Goal: Task Accomplishment & Management: Manage account settings

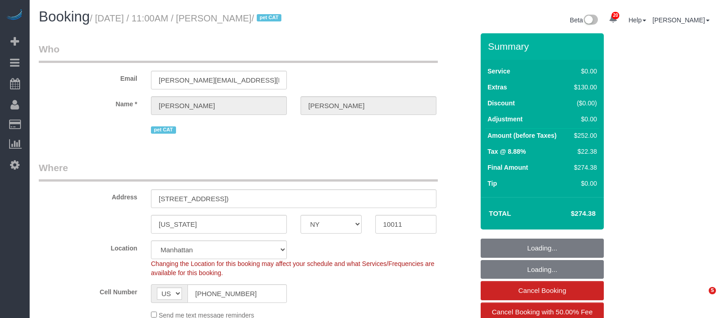
select select "NY"
select select "object:1532"
select select "spot1"
select select "number:57"
select select "number:72"
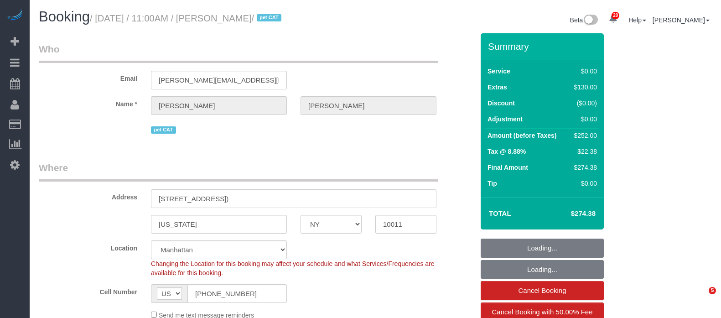
select select "number:14"
select select "number:6"
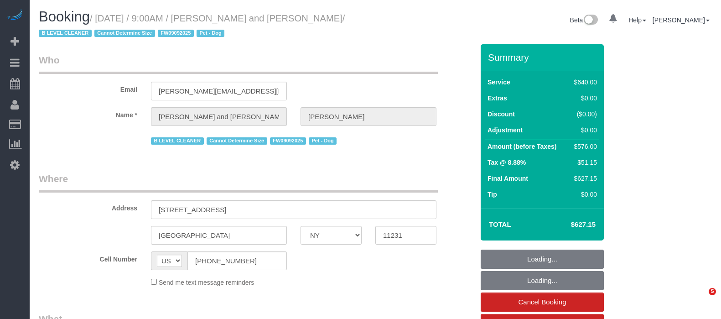
select select "NY"
select select "string:stripe-pm_1Fy8G54VGloSiKo73PStrBvB"
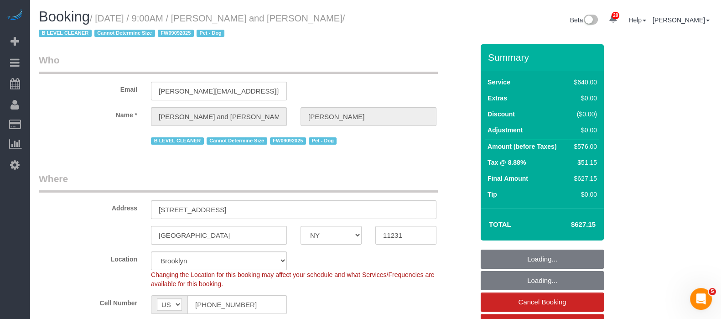
select select "object:967"
select select "2"
select select "240"
select select "number:57"
select select "number:72"
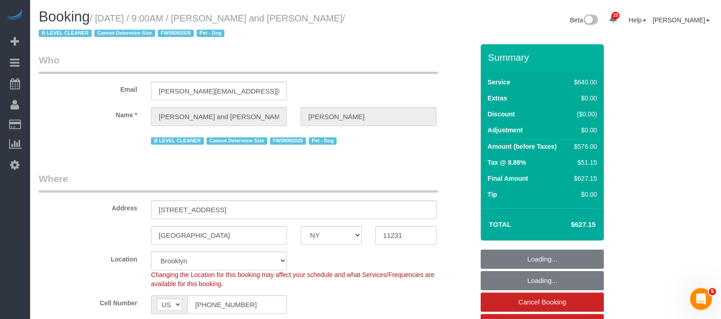
select select "number:13"
select select "number:5"
select select "spot1"
select select "object:1455"
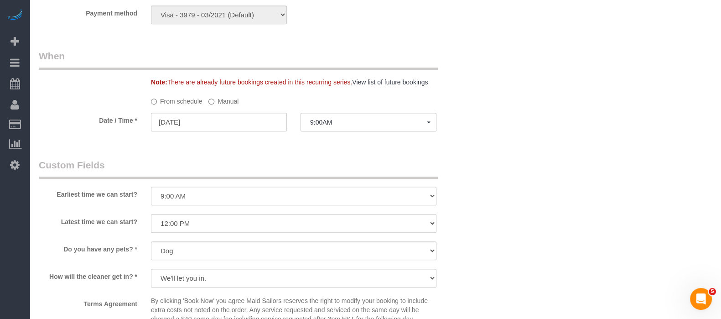
scroll to position [741, 0]
